Goal: Information Seeking & Learning: Check status

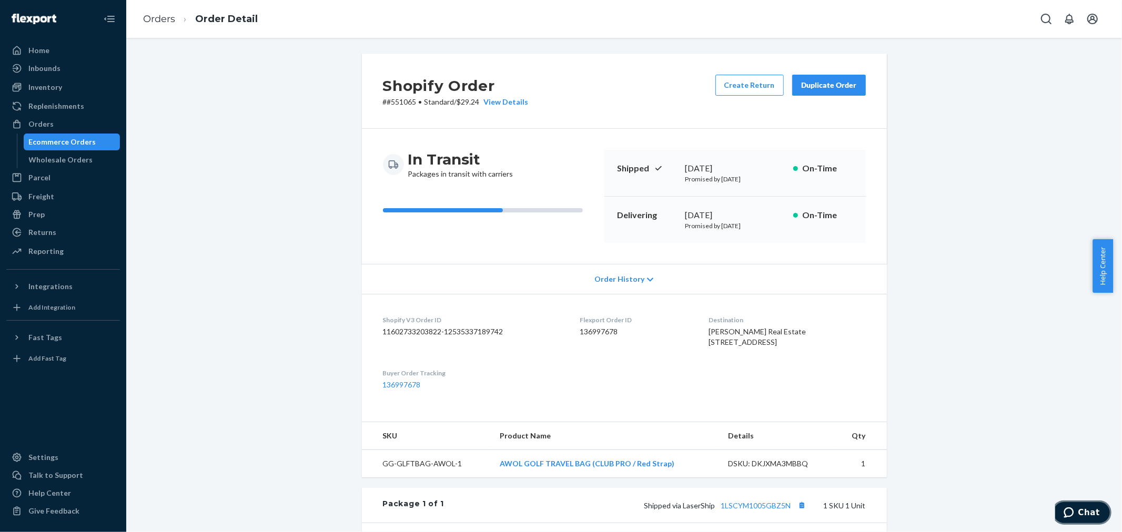
click at [1077, 507] on span "Chat" at bounding box center [1070, 512] width 15 height 11
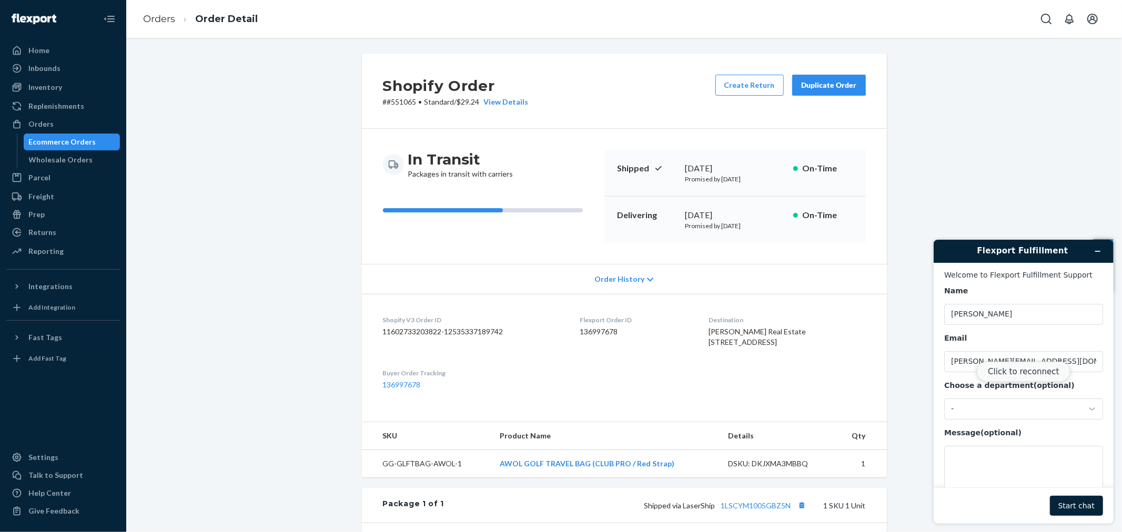
click at [1023, 373] on button "Click to reconnect" at bounding box center [1022, 371] width 93 height 20
click at [1077, 506] on button "Start chat" at bounding box center [1075, 505] width 53 height 20
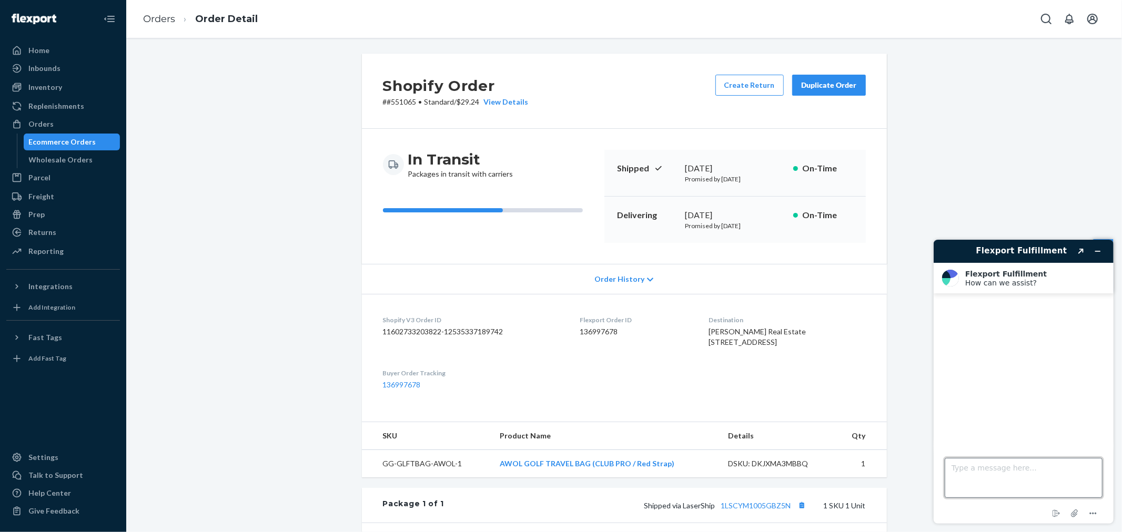
click at [973, 473] on textarea "Type a message here..." at bounding box center [1023, 478] width 158 height 40
paste textarea "551065"
type textarea "Can you check the status of order 551065? I know it's not yet past the promised…"
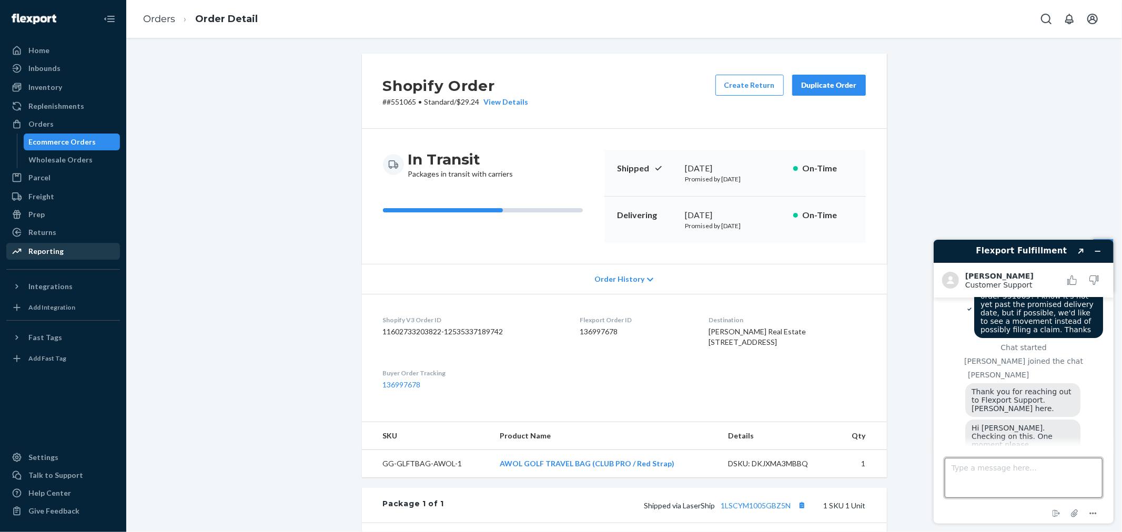
scroll to position [71, 0]
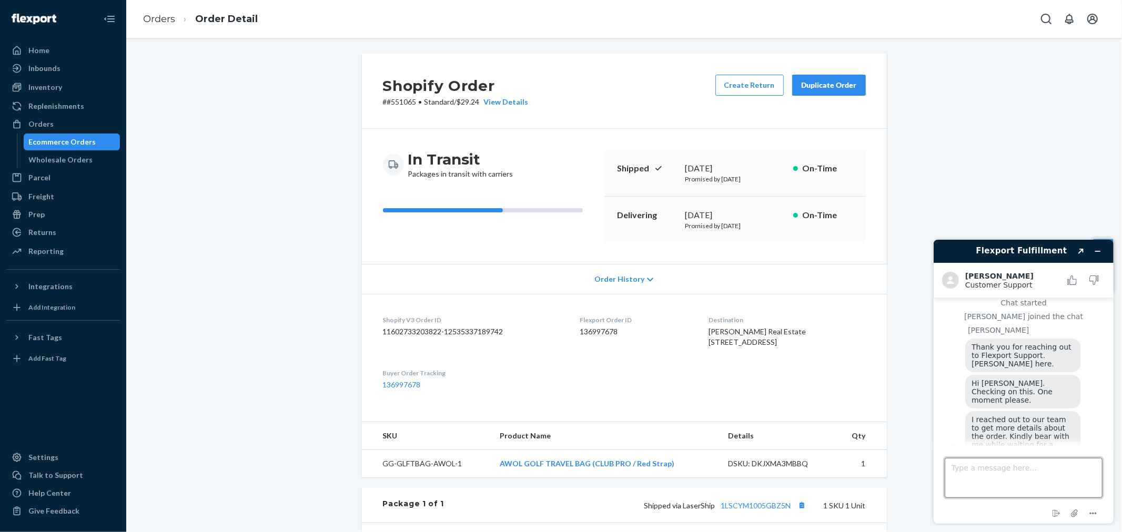
click at [1002, 467] on textarea "Type a message here..." at bounding box center [1023, 478] width 158 height 40
type textarea "sure Thanks"
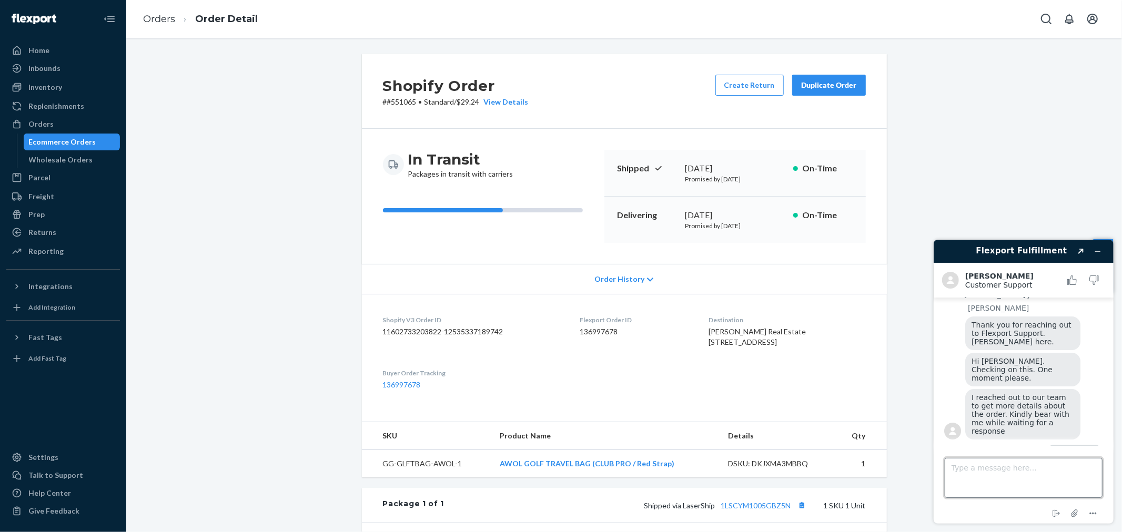
scroll to position [181, 0]
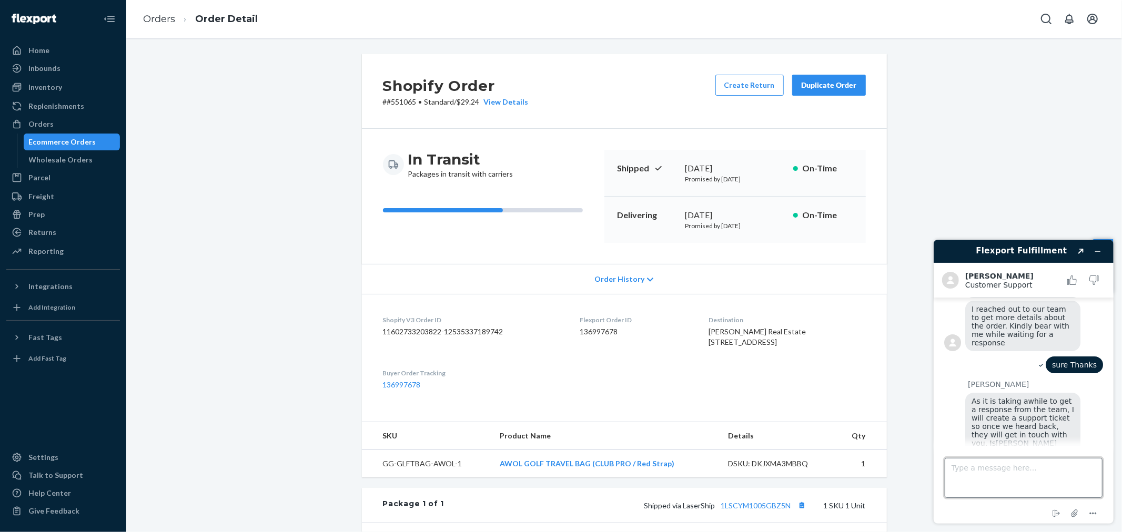
click at [1036, 483] on textarea "Type a message here..." at bounding box center [1023, 478] width 158 height 40
type textarea "Yes, that's correct. Thanks"
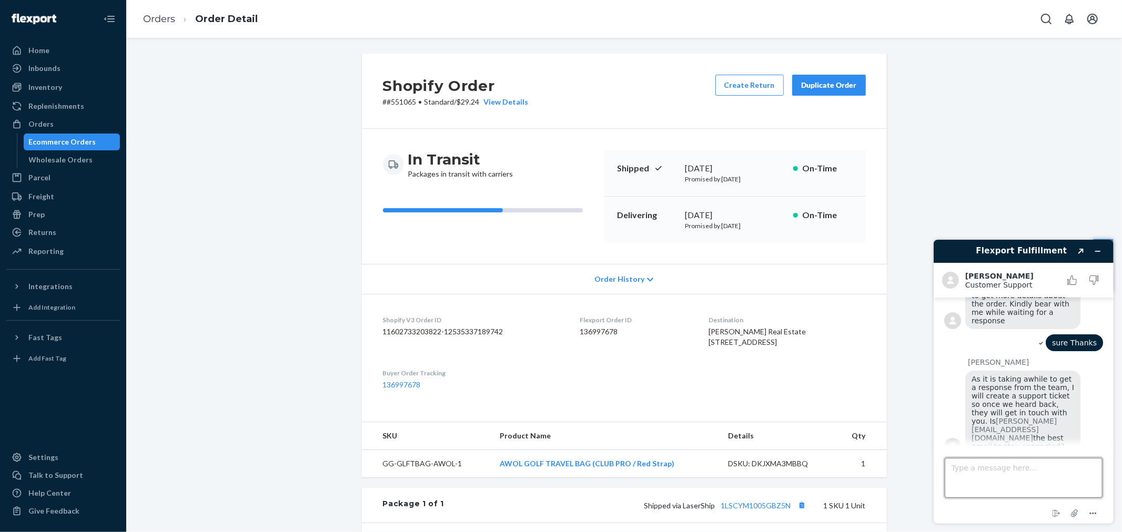
scroll to position [292, 0]
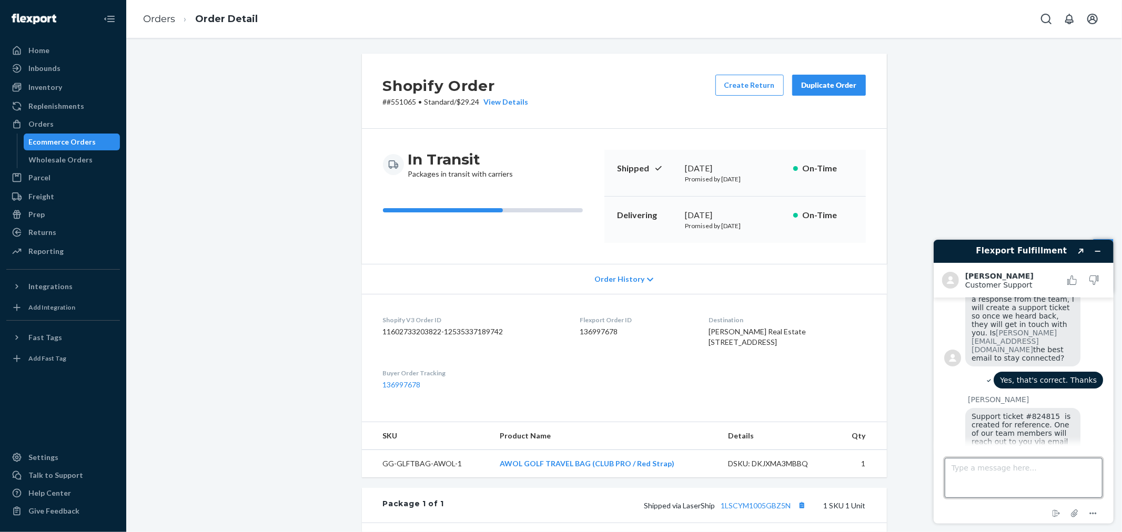
click at [998, 469] on textarea "Type a message here..." at bounding box center [1023, 478] width 158 height 40
type textarea "That's all for now. Thanks"
